Goal: Information Seeking & Learning: Check status

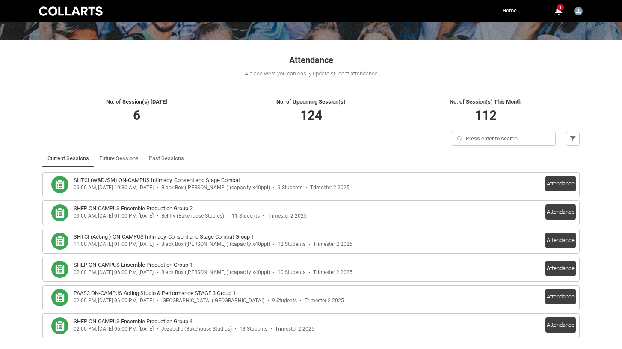
scroll to position [121, 0]
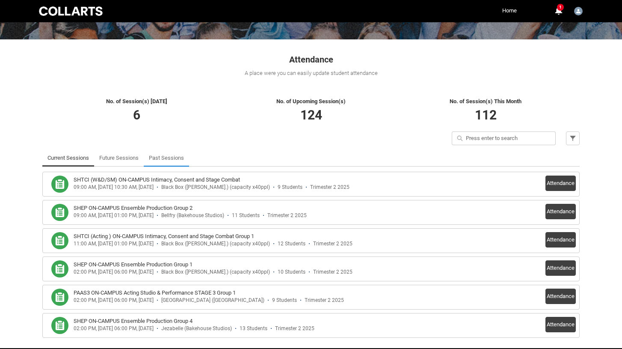
click at [175, 161] on link "Past Sessions" at bounding box center [166, 157] width 35 height 17
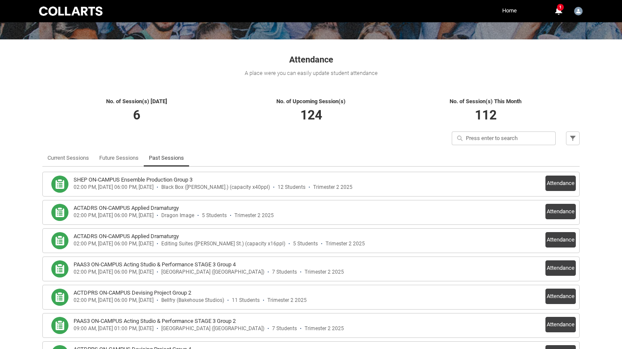
click at [512, 137] on input "Quick search" at bounding box center [504, 138] width 104 height 14
type lightning-primitive-input-simple "T"
type input "T"
type lightning-primitive-input-simple "Te"
type input "Te"
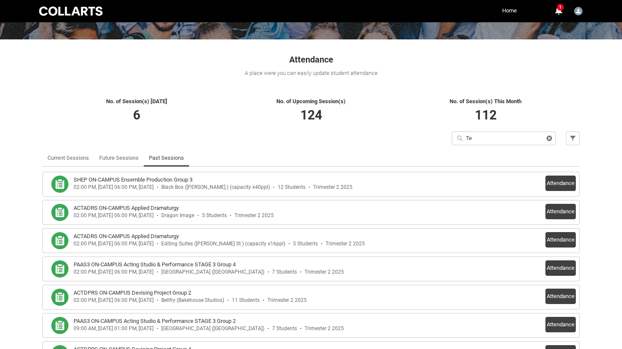
type lightning-primitive-input-simple "T"
type input "T"
type lightning-primitive-input-simple "Th"
type input "Th"
type lightning-primitive-input-simple "The"
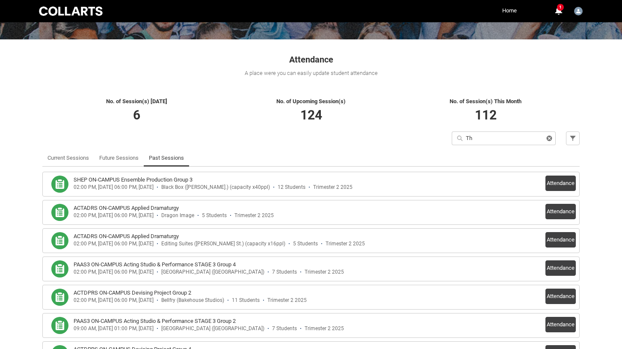
type input "The"
type lightning-primitive-input-simple "Thea"
type input "Thea"
type lightning-primitive-input-simple "Theat"
type input "Theat"
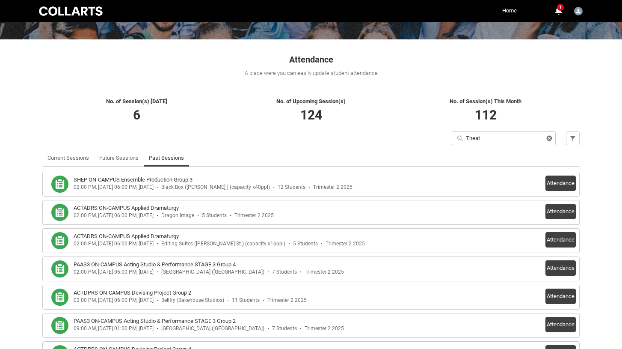
type lightning-primitive-input-simple "Theatr"
type input "Theatr"
type lightning-primitive-input-simple "Theatre"
type input "Theatre"
type lightning-primitive-input-simple "Theatre"
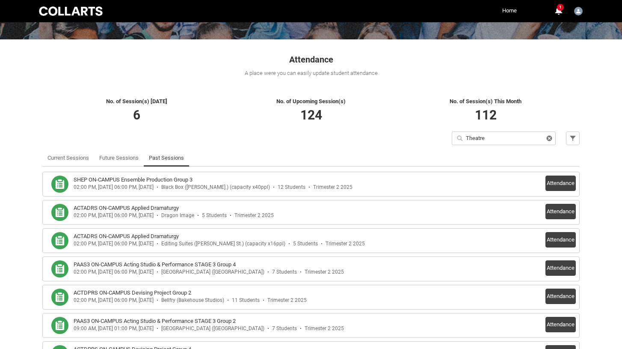
type input "Theatre"
type lightning-primitive-input-simple "Theatre S"
type input "Theatre S"
type lightning-primitive-input-simple "[GEOGRAPHIC_DATA]"
type input "[GEOGRAPHIC_DATA]"
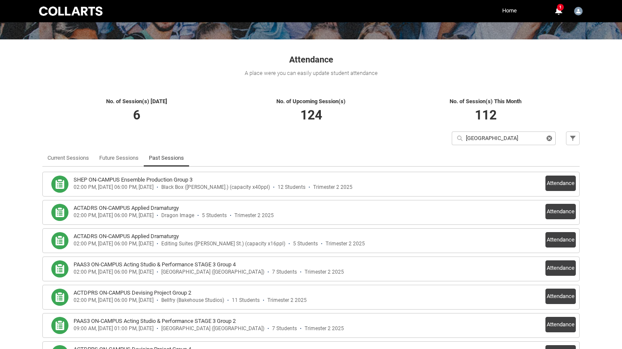
type lightning-primitive-input-simple "Theatre Stu"
type input "Theatre Stu"
type lightning-primitive-input-simple "Theatre Stud"
type input "Theatre Stud"
type lightning-primitive-input-simple "Theatre Studi"
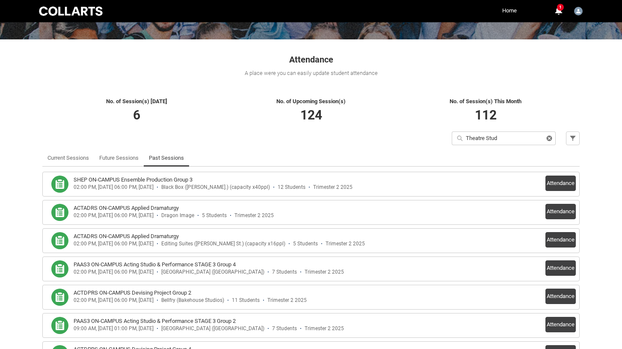
type input "Theatre Studi"
type lightning-primitive-input-simple "Theatre Studie"
type input "Theatre Studie"
type lightning-primitive-input-simple "Theatre Studies"
type input "Theatre Studies"
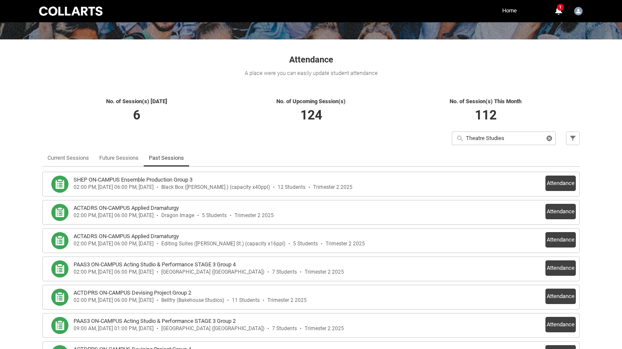
type lightning-primitive-input-simple "Theatre Studies"
type input "Theatre Studies"
type lightning-primitive-input-simple "Theatre Studies 2"
type input "Theatre Studies 2"
type lightning-primitive-input-simple "Theatre Studies 2"
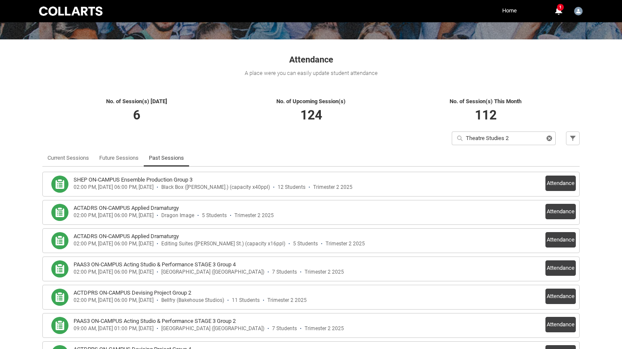
type input "Theatre Studies 2"
type lightning-primitive-input-simple "Theatre Studies 2 G"
type input "Theatre Studies 2 G"
type lightning-primitive-input-simple "Theatre Studies 2 Gr"
type input "Theatre Studies 2 Gr"
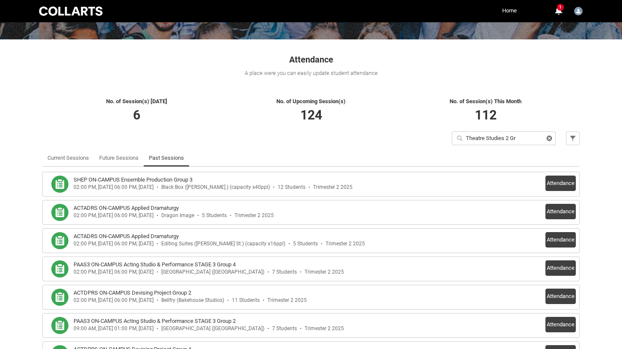
type lightning-primitive-input-simple "Theatre Studies 2 Gro"
type input "Theatre Studies 2 Gro"
type lightning-primitive-input-simple "Theatre Studies 2 Grou"
type input "Theatre Studies 2 Grou"
type lightning-primitive-input-simple "Theatre Studies 2 Group"
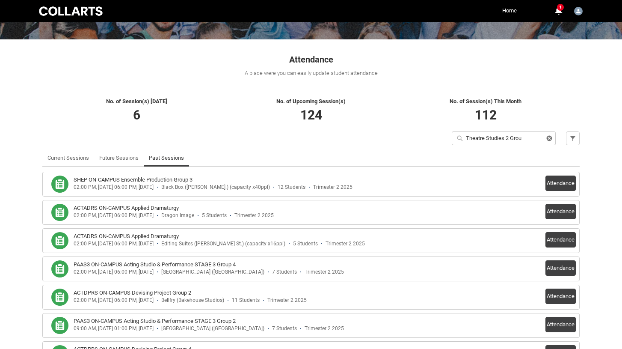
type input "Theatre Studies 2 Group"
type lightning-primitive-input-simple "Theatre Studies 2 Group"
type input "Theatre Studies 2 Group"
type lightning-primitive-input-simple "Theatre Studies 2 Group 4"
type input "Theatre Studies 2 Group 4"
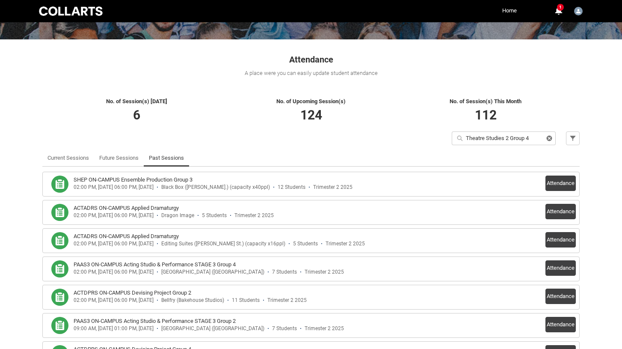
type lightning-primitive-input-simple "Theatre Studies 2 Group"
type input "Theatre Studies 2 Group"
type lightning-primitive-input-simple "Theatre Studies 2 Group 3"
type input "Theatre Studies 2 Group 3"
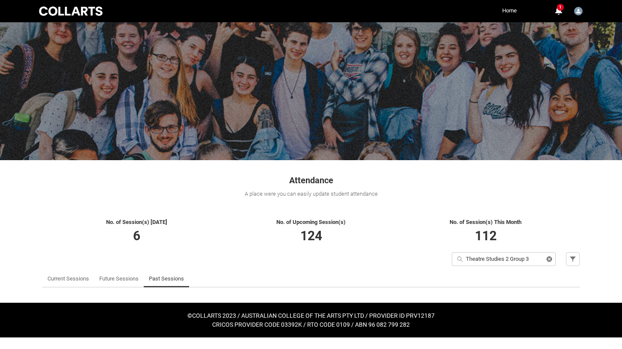
scroll to position [0, 0]
click at [551, 261] on lightning-primitive-icon "button" at bounding box center [550, 259] width 6 height 6
click at [550, 257] on input "Theatre Studies 2 Group 3" at bounding box center [504, 259] width 104 height 14
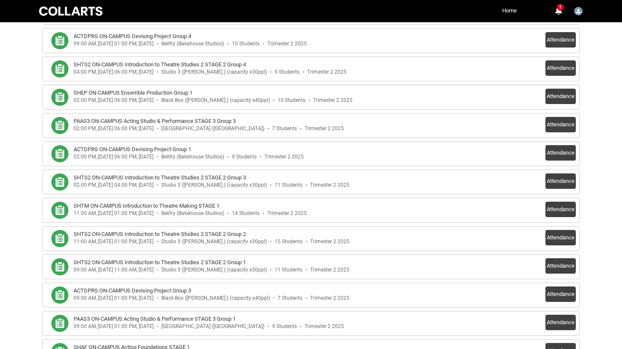
scroll to position [459, 0]
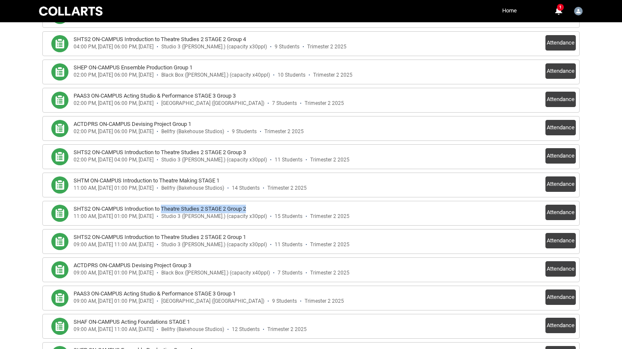
drag, startPoint x: 252, startPoint y: 206, endPoint x: 163, endPoint y: 205, distance: 89.5
click at [163, 205] on div "SHTS2 ON-CAMPUS Introduction to Theatre Studies 2 STAGE 2 Group 2" at bounding box center [278, 209] width 409 height 9
copy h3 "Theatre Studies 2 STAGE 2 Group 2"
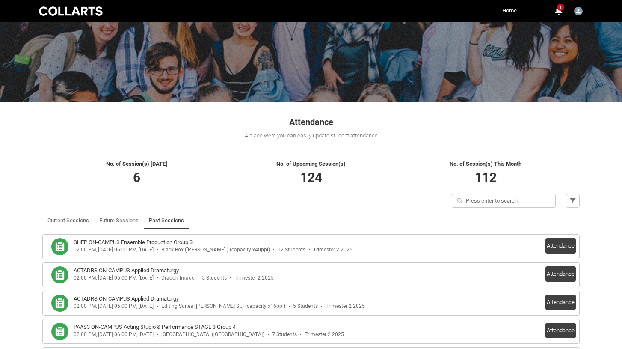
scroll to position [0, 0]
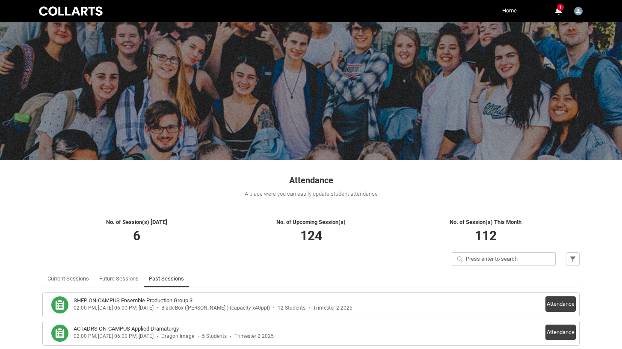
click at [496, 255] on input "Quick search" at bounding box center [504, 259] width 104 height 14
paste input "Theatre Studies 2 STAGE 2 Group 2"
type lightning-primitive-input-simple "Theatre Studies 2 STAGE 2 Group 2"
type input "Theatre Studies 2 STAGE 2 Group 2"
type lightning-primitive-input-simple "Theatre Studies 2 STAGE 2 Group"
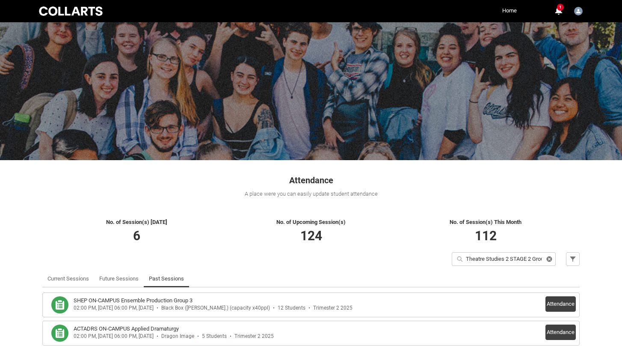
type input "Theatre Studies 2 STAGE 2 Group"
type lightning-primitive-input-simple "Theatre Studies 2 STAGE 2 Group 3"
type input "Theatre Studies 2 STAGE 2 Group 3"
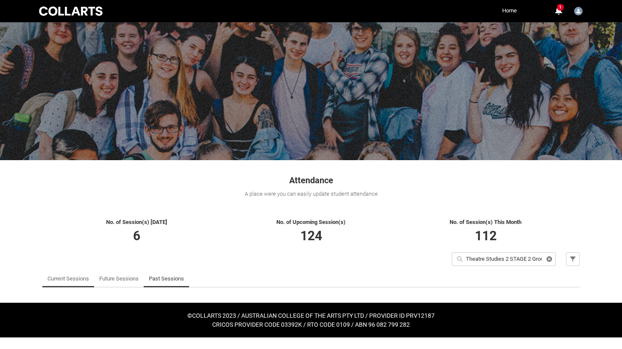
click at [54, 282] on link "Current Sessions" at bounding box center [69, 278] width 42 height 17
click at [551, 260] on lightning-primitive-icon "button" at bounding box center [550, 259] width 6 height 6
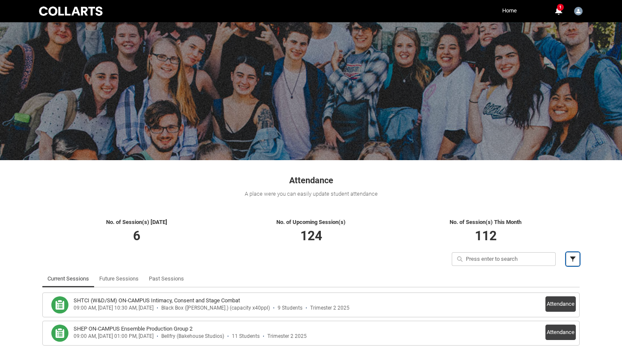
click at [580, 255] on button "Filter" at bounding box center [573, 259] width 14 height 14
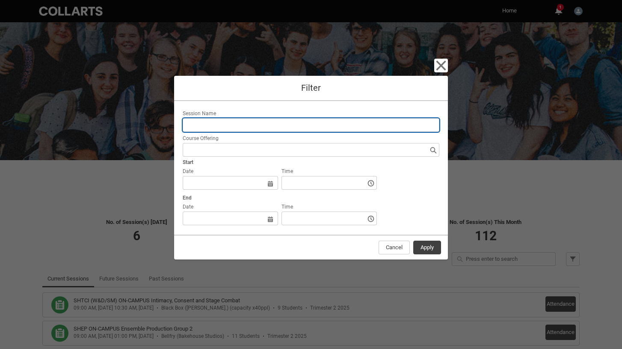
click at [244, 125] on input "Session Name" at bounding box center [311, 125] width 257 height 14
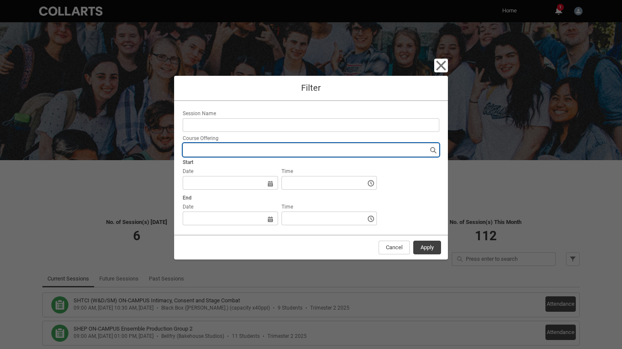
click at [227, 154] on input "Course Offering" at bounding box center [311, 150] width 257 height 14
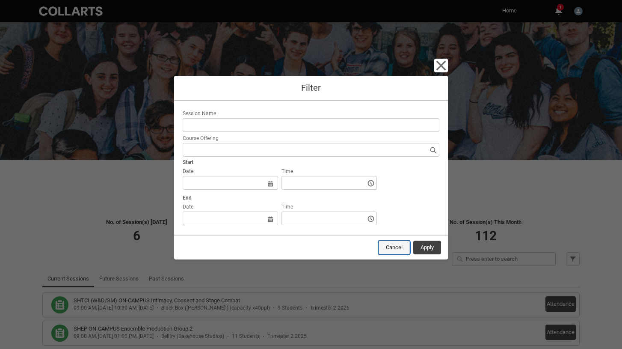
click at [379, 247] on button "Cancel" at bounding box center [394, 248] width 31 height 14
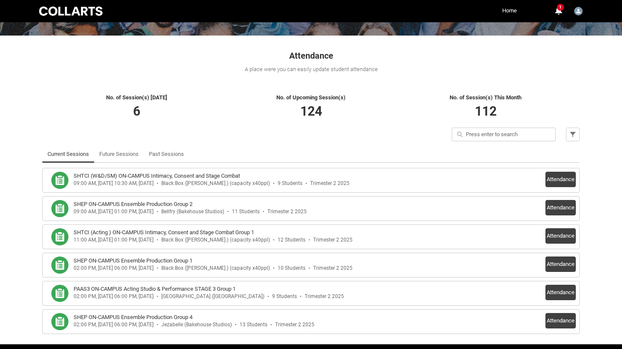
scroll to position [155, 0]
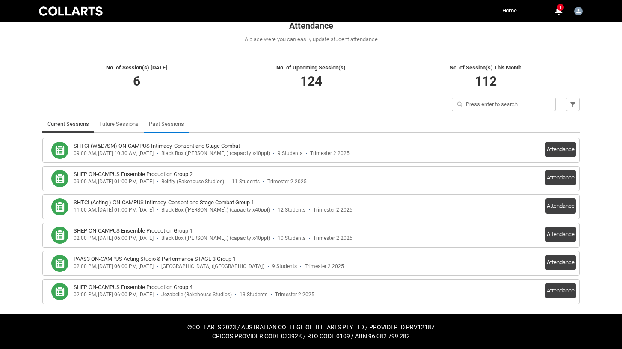
click at [152, 128] on link "Past Sessions" at bounding box center [166, 124] width 35 height 17
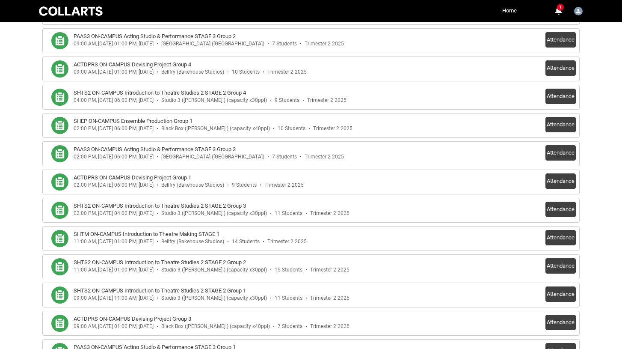
scroll to position [406, 0]
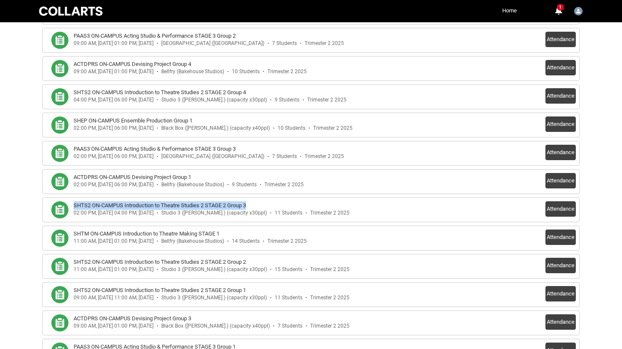
drag, startPoint x: 252, startPoint y: 206, endPoint x: 72, endPoint y: 205, distance: 179.8
click at [72, 205] on article "SHTS2 ON-CAMPUS Introduction to Theatre Studies 2 STAGE 2 Group 3 02:00 PM, [DA…" at bounding box center [267, 209] width 432 height 17
copy h3 "SHTS2 ON-CAMPUS Introduction to Theatre Studies 2 STAGE 2 Group 3"
click at [559, 211] on button "Attendance" at bounding box center [561, 208] width 30 height 15
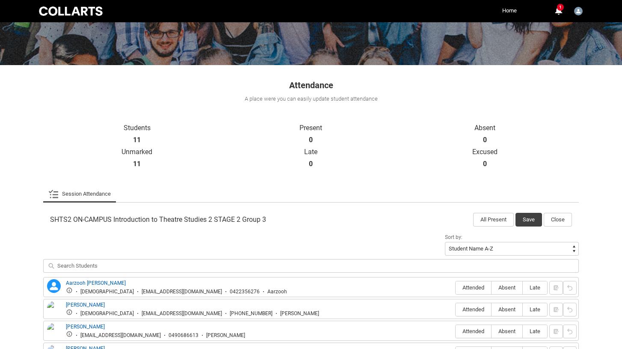
scroll to position [0, 0]
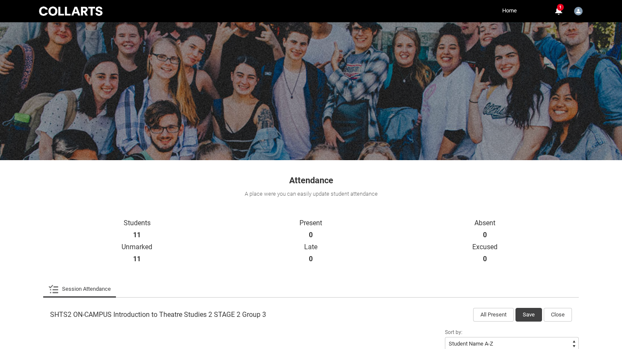
click at [559, 306] on div "SHTS2 ON-CAMPUS Introduction to Theatre Studies 2 STAGE 2 Group 3 All Present S…" at bounding box center [311, 312] width 536 height 19
click at [559, 316] on button "Close" at bounding box center [558, 315] width 28 height 14
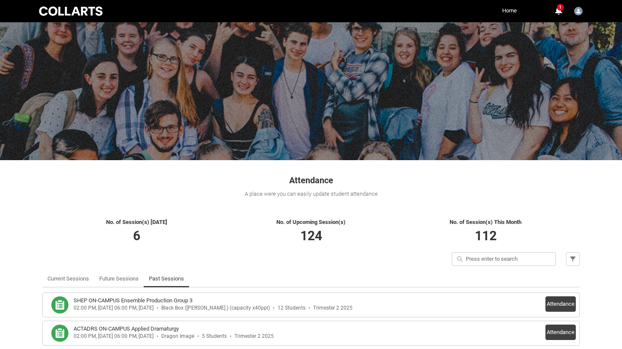
click at [503, 263] on input "Quick search" at bounding box center [504, 259] width 104 height 14
paste input "SHTS2 ON-CAMPUS Introduction to Theatre Studies 2 STAGE 2 Group 3"
type lightning-primitive-input-simple "SHTS2 ON-CAMPUS Introduction to Theatre Studies 2 STAGE 2 Group 3"
type input "SHTS2 ON-CAMPUS Introduction to Theatre Studies 2 STAGE 2 Group 3"
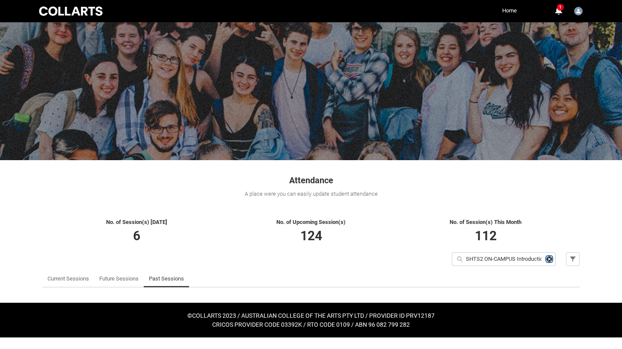
click at [549, 258] on lightning-primitive-icon "button" at bounding box center [550, 259] width 6 height 6
click at [573, 257] on lightning-primitive-icon "button" at bounding box center [573, 259] width 6 height 6
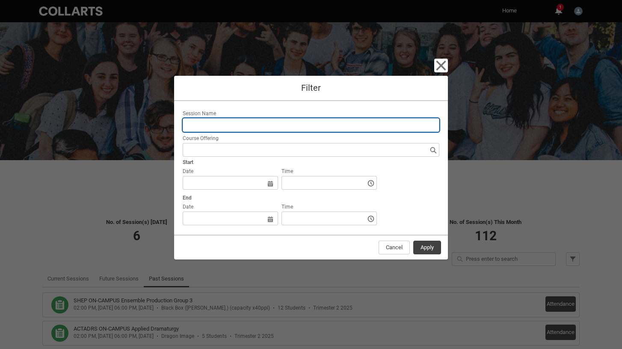
click at [247, 125] on input "Session Name" at bounding box center [311, 125] width 257 height 14
paste input "SHTS2 ON-CAMPUS Introduction to Theatre Studies 2 STAGE 2 Group 3"
type lightning-primitive-input-simple "SHTS2 ON-CAMPUS Introduction to Theatre Studies 2 STAGE 2 Group 3"
type input "SHTS2 ON-CAMPUS Introduction to Theatre Studies 2 STAGE 2 Group 3"
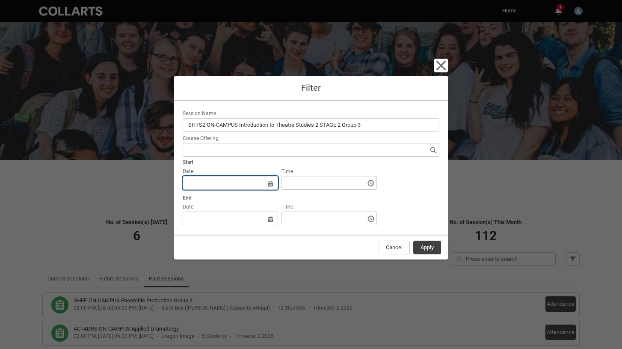
click at [203, 187] on lightning-datepicker "Date Select a date for Date Format: [DATE]" at bounding box center [230, 179] width 99 height 24
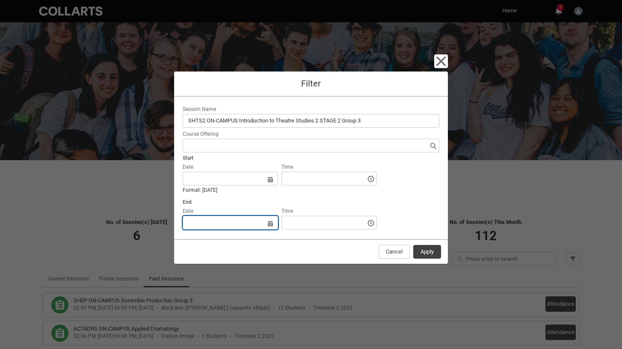
click at [230, 217] on input "Date" at bounding box center [230, 223] width 95 height 14
select select "2025"
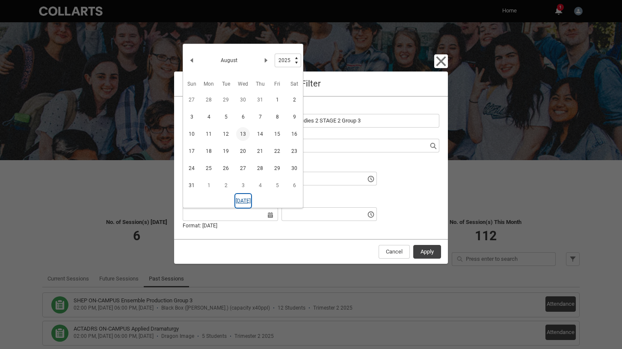
click at [240, 197] on button "[DATE]" at bounding box center [243, 201] width 16 height 14
type lightning-datepicker "[DATE]"
type lightning-datetimepicker "[DATE]T01:40:00.000Z"
type lightning-input "[DATE]T01:40:00.000Z"
type input "[DATE]"
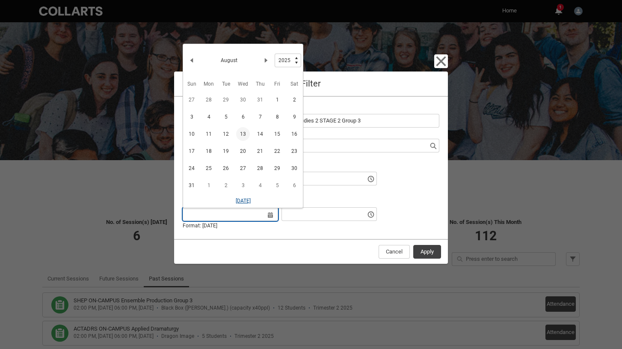
type input "11:40 am"
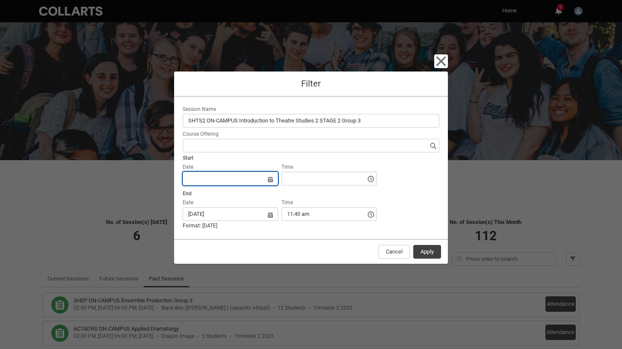
click at [255, 179] on input "Date" at bounding box center [230, 179] width 95 height 14
select select "2025"
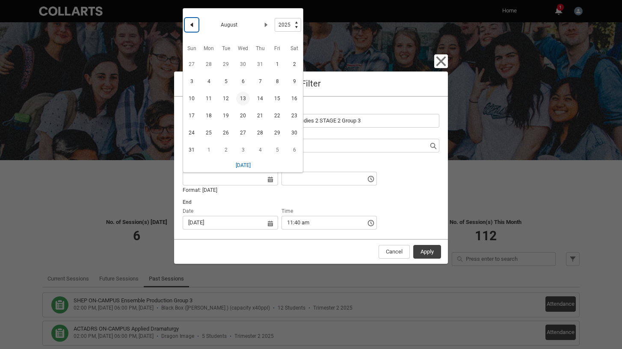
click at [193, 21] on button "Previous Month" at bounding box center [192, 25] width 14 height 14
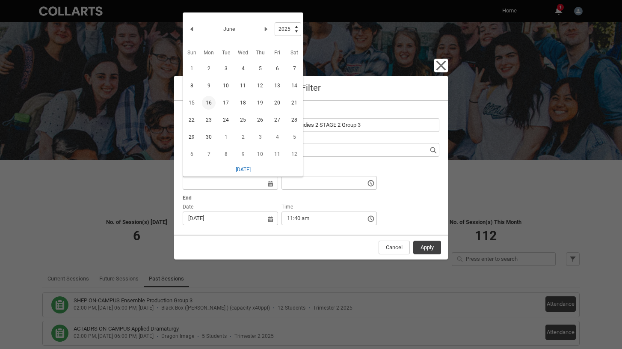
click at [211, 101] on span "16" at bounding box center [209, 103] width 14 height 14
type lightning-datepicker "[DATE]"
type lightning-datetimepicker "[DATE]T01:40:00.000Z"
type lightning-input "[DATE]T01:40:00.000Z"
type input "[DATE]"
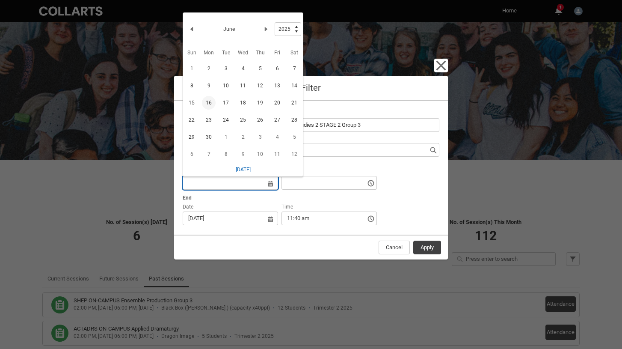
type input "11:40 am"
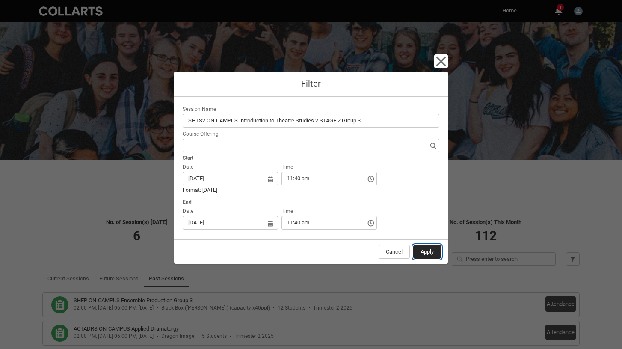
click at [429, 252] on button "Apply" at bounding box center [428, 252] width 28 height 14
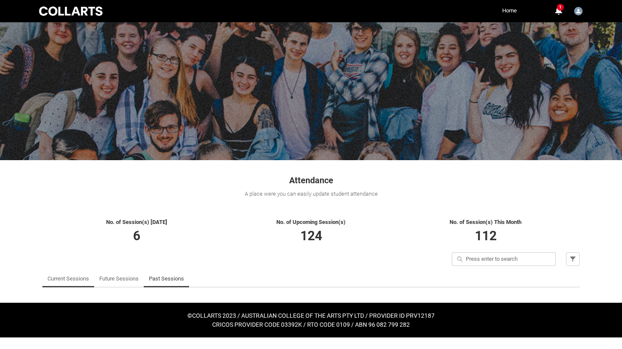
click at [56, 274] on link "Current Sessions" at bounding box center [69, 278] width 42 height 17
click at [114, 283] on link "Future Sessions" at bounding box center [118, 278] width 39 height 17
click at [575, 259] on lightning-primitive-icon "button" at bounding box center [573, 259] width 6 height 6
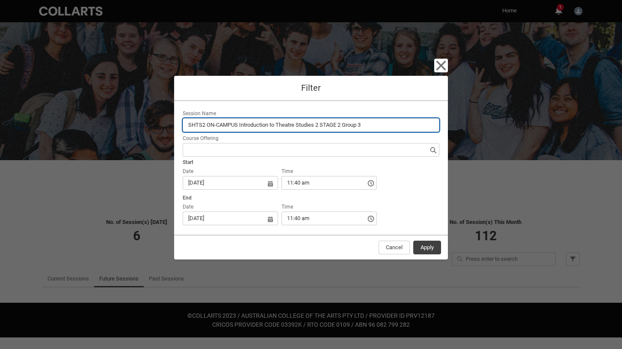
drag, startPoint x: 380, startPoint y: 125, endPoint x: 75, endPoint y: 32, distance: 318.2
click at [75, 32] on div "Close Filter Session Name SHTS2 ON-CAMPUS Introduction to Theatre Studies 2 STA…" at bounding box center [311, 174] width 622 height 349
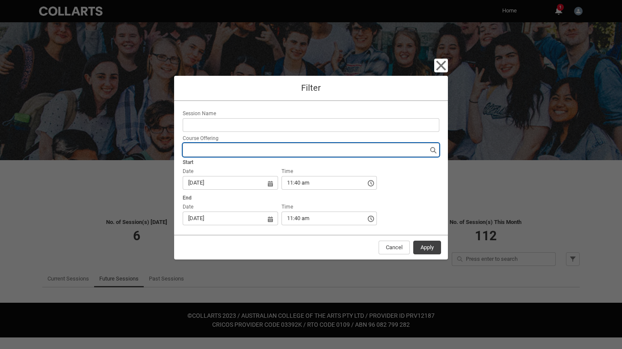
click at [202, 149] on input "Course Offering" at bounding box center [311, 150] width 257 height 14
paste input "SHTS2 ON-CAMPUS Introduction to Theatre Studies 2 STAGE 2 Group 3"
type input "SHTS2 ON-CAMPUS Introduction to Theatre Studies 2 STAGE 2 Group 3"
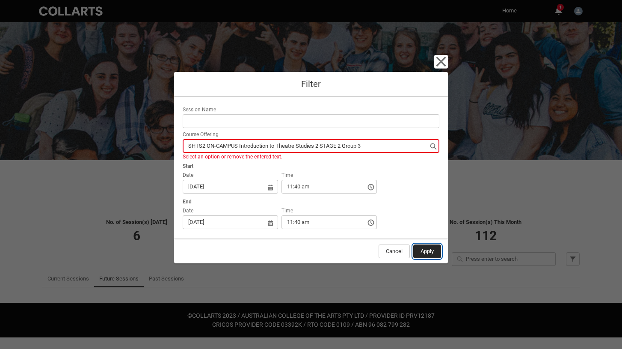
click at [425, 251] on button "Apply" at bounding box center [428, 251] width 28 height 14
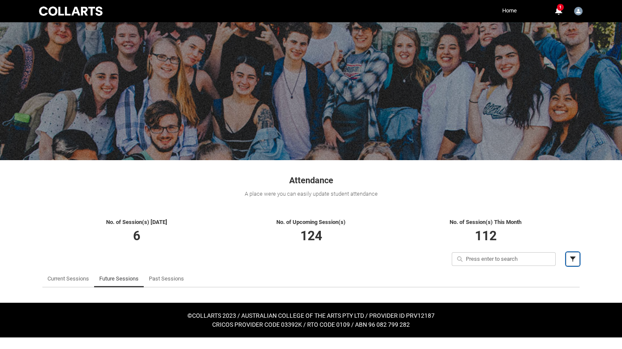
click at [573, 259] on lightning-primitive-icon "button" at bounding box center [573, 259] width 6 height 6
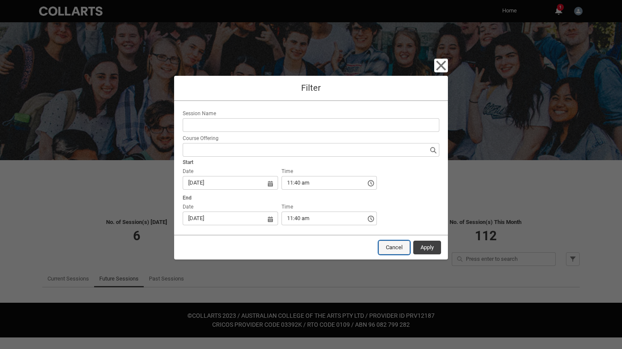
click at [392, 245] on button "Cancel" at bounding box center [394, 248] width 31 height 14
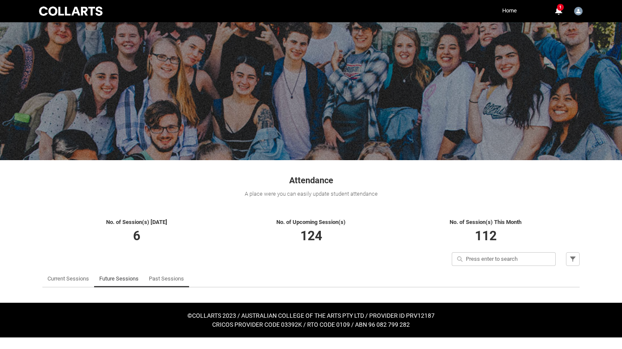
click at [174, 277] on link "Past Sessions" at bounding box center [166, 278] width 35 height 17
click at [568, 259] on button "Filter" at bounding box center [573, 259] width 14 height 14
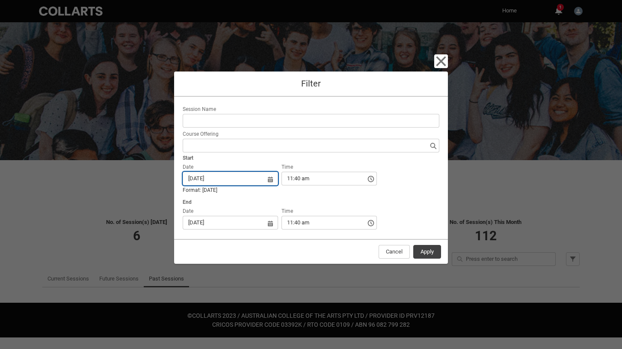
drag, startPoint x: 241, startPoint y: 184, endPoint x: 128, endPoint y: 167, distance: 113.9
click at [129, 167] on div "Close Filter Session Name Course Offering Start Date [DATE] Select a date for D…" at bounding box center [311, 174] width 622 height 349
click at [241, 230] on fieldset "End Date [DATE] Select a date for Date Format: [DATE] Time 11:40 am" at bounding box center [311, 214] width 257 height 36
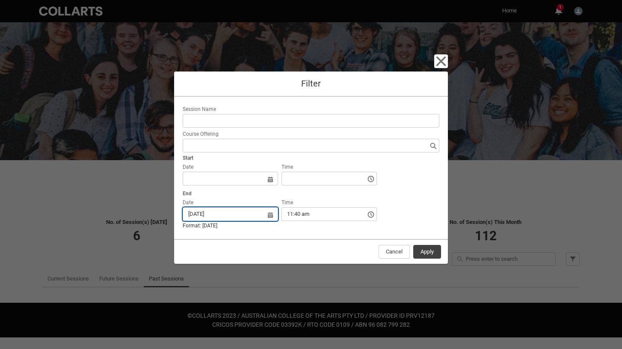
drag, startPoint x: 233, startPoint y: 218, endPoint x: 120, endPoint y: 191, distance: 116.1
click at [120, 191] on div "Close Filter Session Name Course Offering Start Date Select a date for Date For…" at bounding box center [311, 174] width 622 height 349
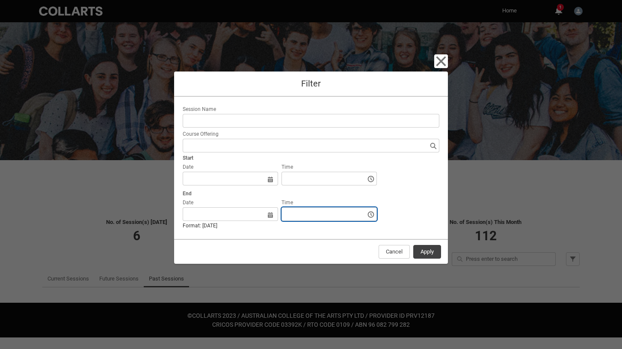
click at [330, 214] on input "Time" at bounding box center [329, 214] width 95 height 14
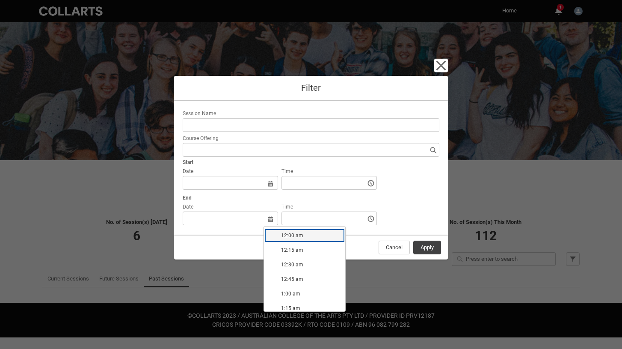
click at [432, 199] on fieldset "End Date Select a date for Date Format: [DATE] Time 12:00 am 12:15 am 12:30 am …" at bounding box center [311, 210] width 257 height 36
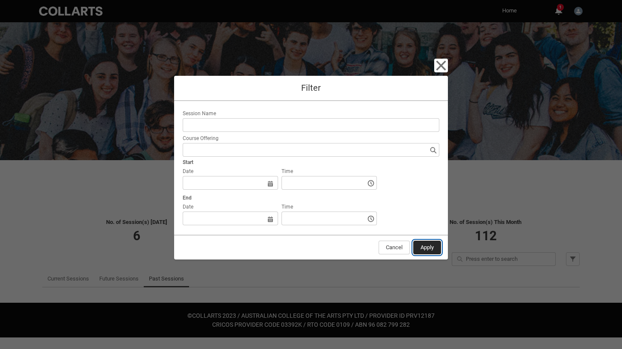
click at [423, 251] on button "Apply" at bounding box center [428, 248] width 28 height 14
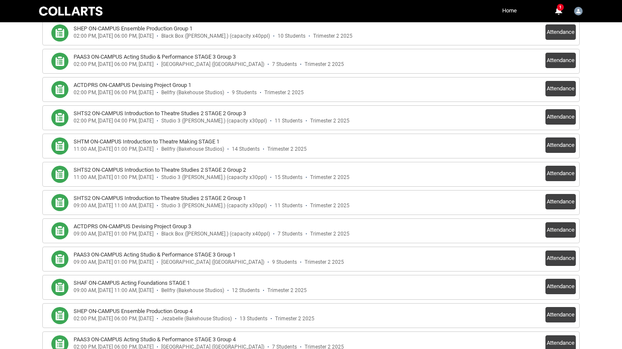
scroll to position [518, 0]
